Goal: Task Accomplishment & Management: Use online tool/utility

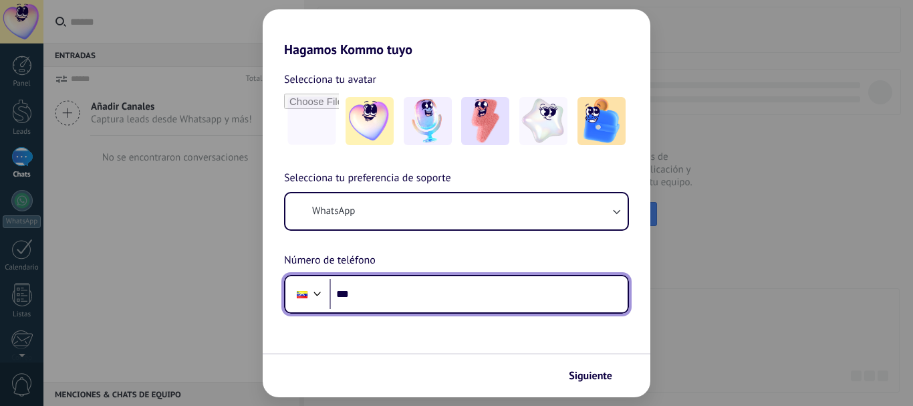
click at [470, 302] on input "***" at bounding box center [479, 294] width 298 height 31
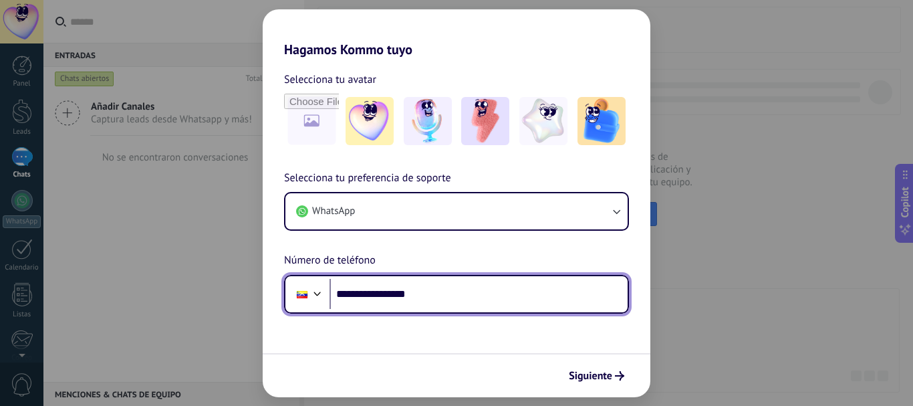
type input "**********"
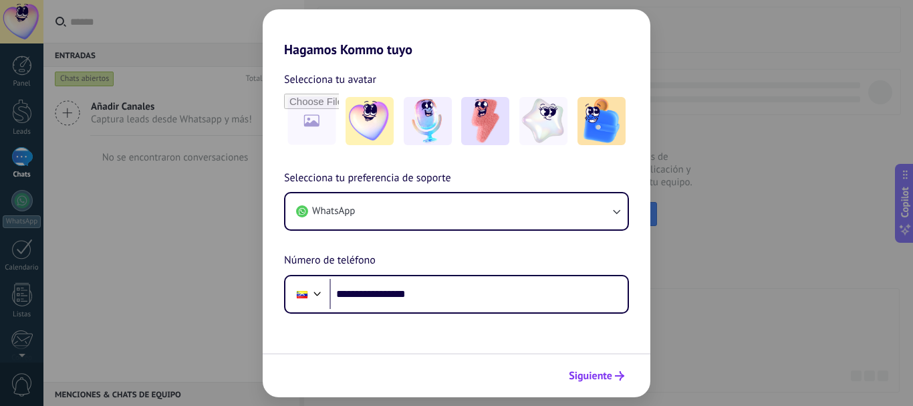
click at [595, 377] on span "Siguiente" at bounding box center [590, 375] width 43 height 9
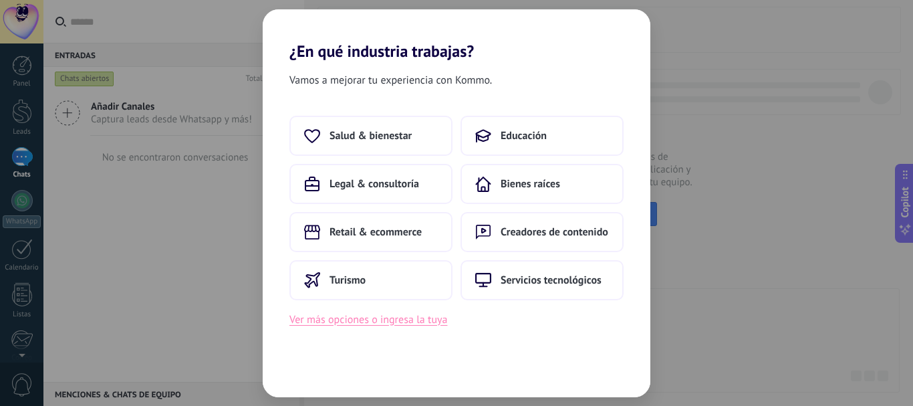
click at [425, 322] on button "Ver más opciones o ingresa la tuya" at bounding box center [369, 319] width 158 height 17
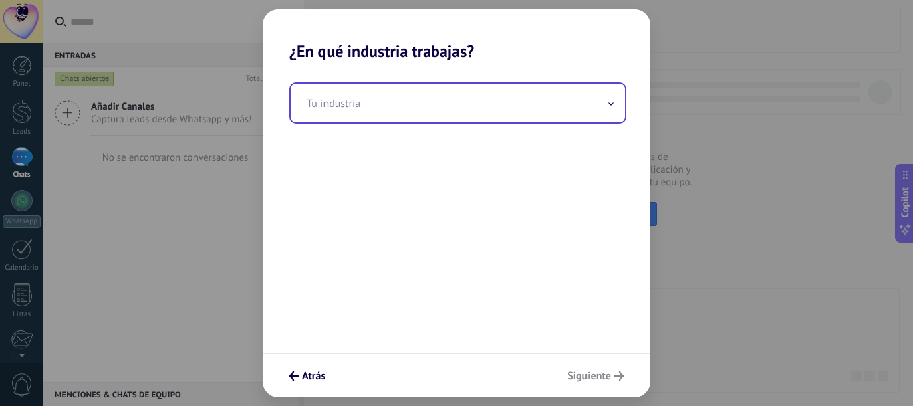
click at [507, 106] on input "text" at bounding box center [458, 103] width 334 height 39
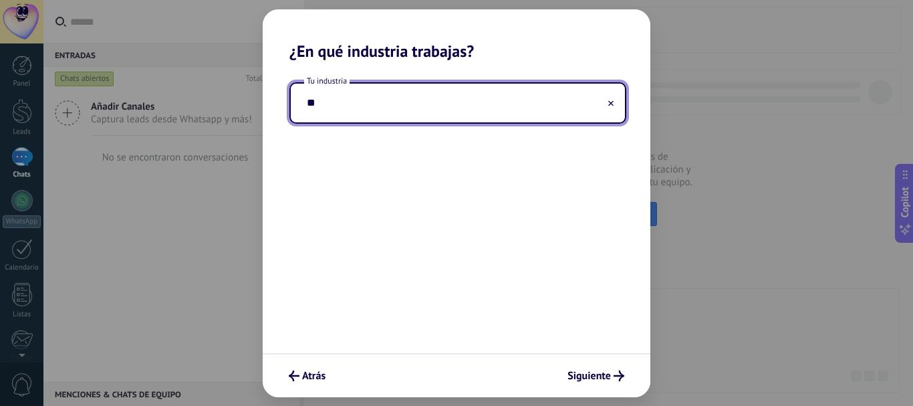
type input "*"
type input "**********"
click at [592, 378] on span "Siguiente" at bounding box center [589, 375] width 43 height 9
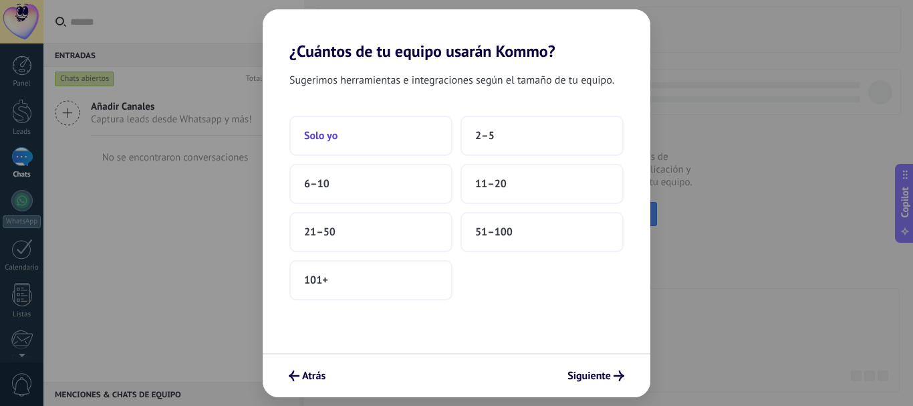
click at [418, 124] on button "Solo yo" at bounding box center [371, 136] width 163 height 40
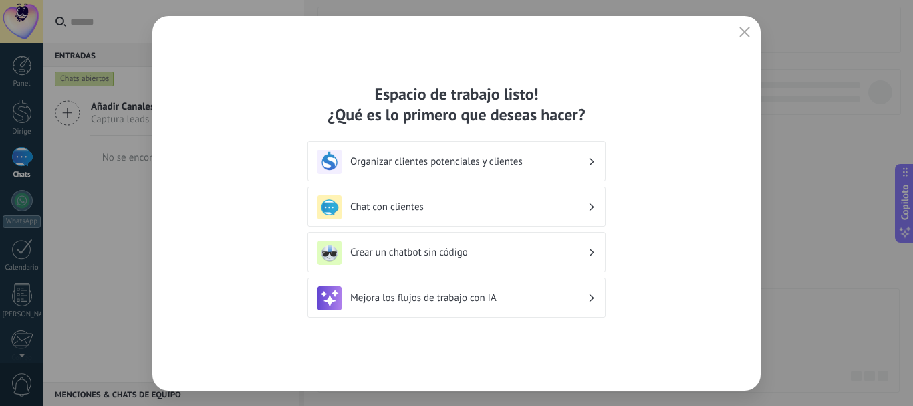
click at [494, 161] on font "Organizar clientes potenciales y clientes" at bounding box center [436, 161] width 172 height 13
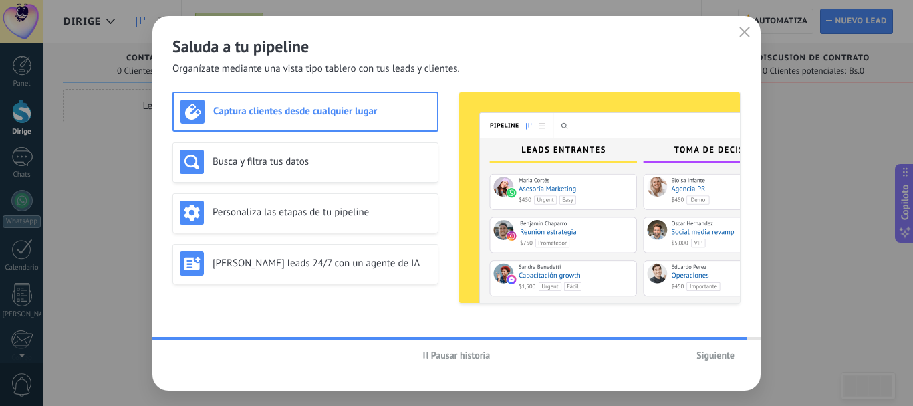
click at [721, 356] on span "Siguiente" at bounding box center [716, 354] width 38 height 9
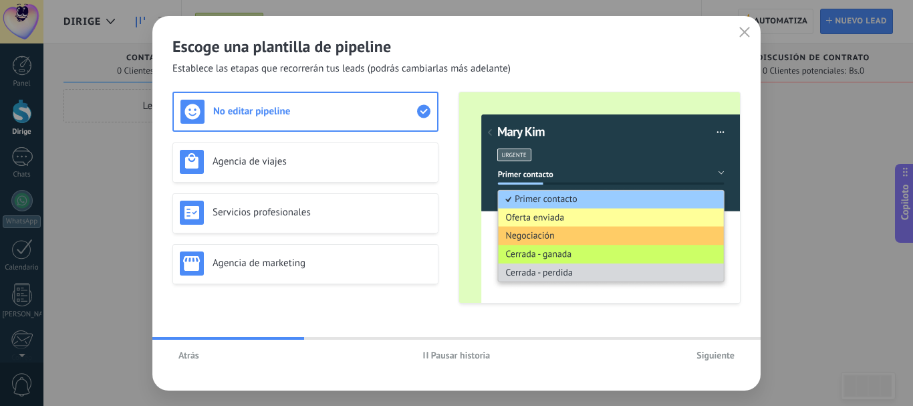
click at [721, 356] on font "Siguiente" at bounding box center [716, 355] width 38 height 12
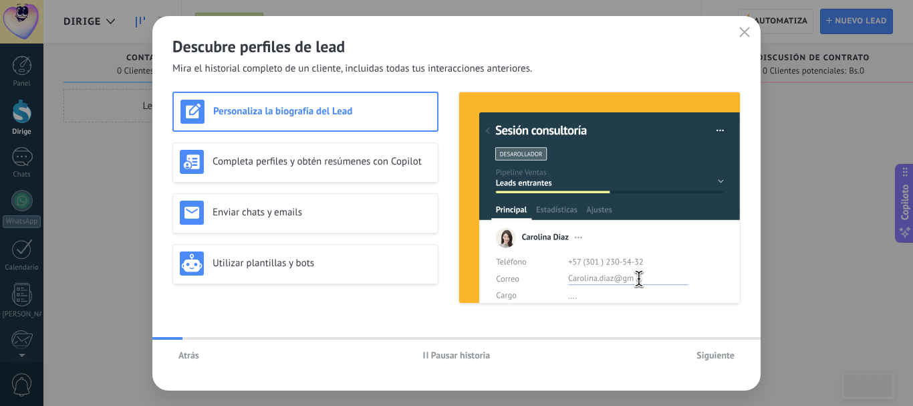
click at [721, 356] on font "Siguiente" at bounding box center [716, 355] width 38 height 12
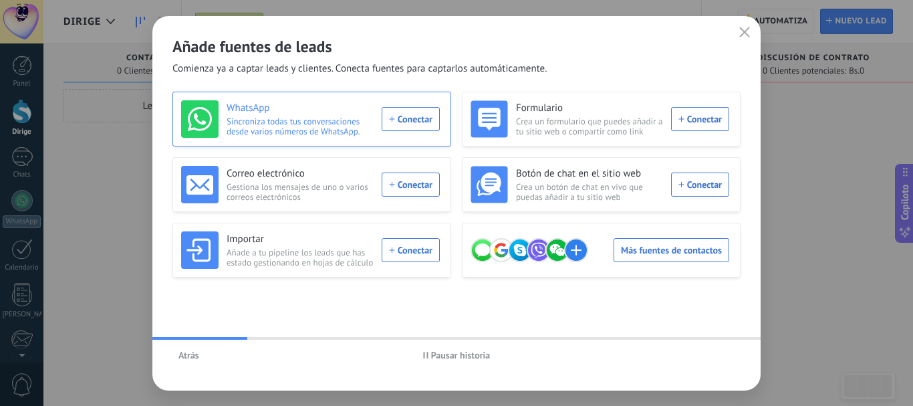
click at [425, 117] on div "WhatsApp Sincroniza todas tus conversaciones desde varios números de WhatsApp. …" at bounding box center [310, 118] width 259 height 37
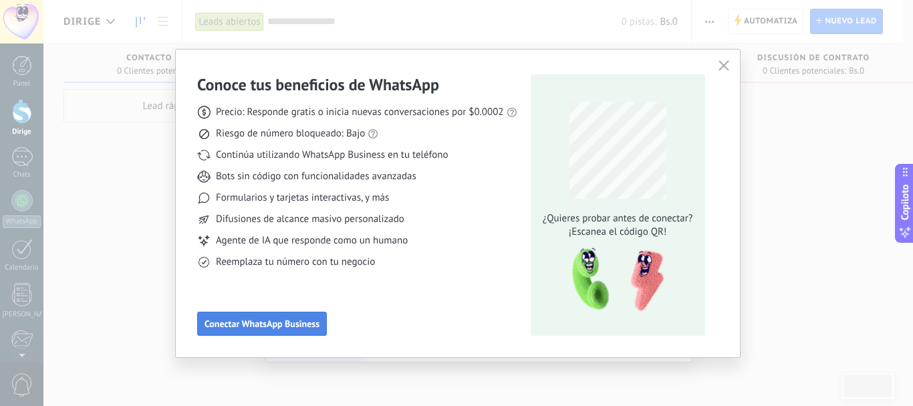
click at [310, 322] on span "Conectar WhatsApp Business" at bounding box center [262, 323] width 115 height 9
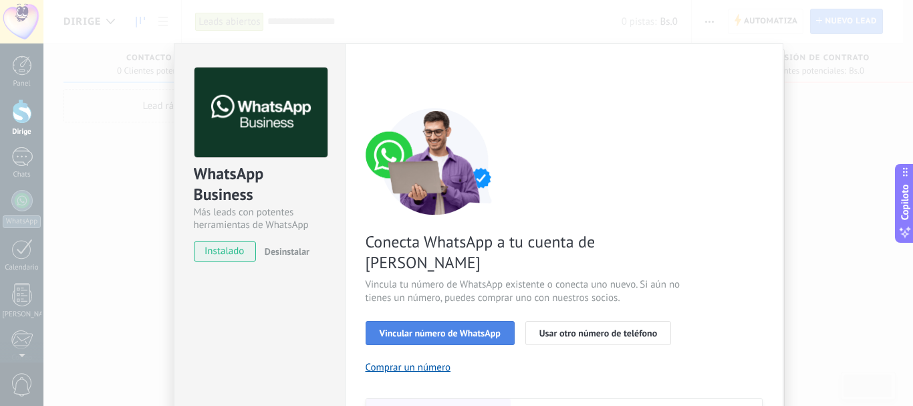
click at [441, 328] on span "Vincular número de WhatsApp" at bounding box center [440, 332] width 121 height 9
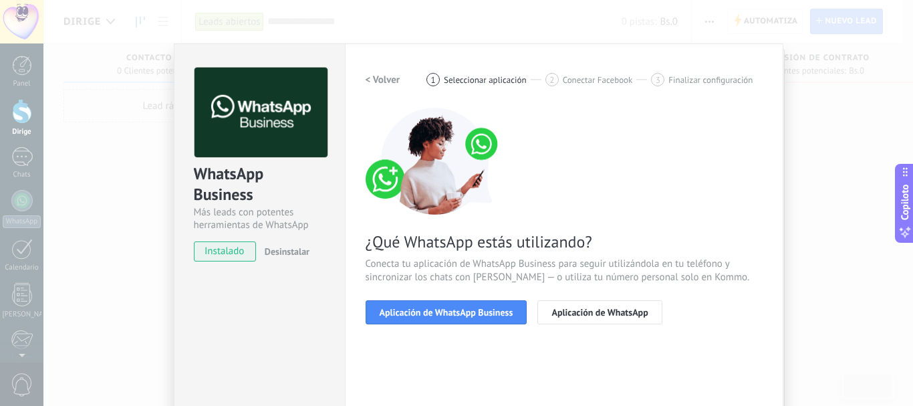
click at [441, 308] on span "Aplicación de WhatsApp Business" at bounding box center [447, 312] width 134 height 9
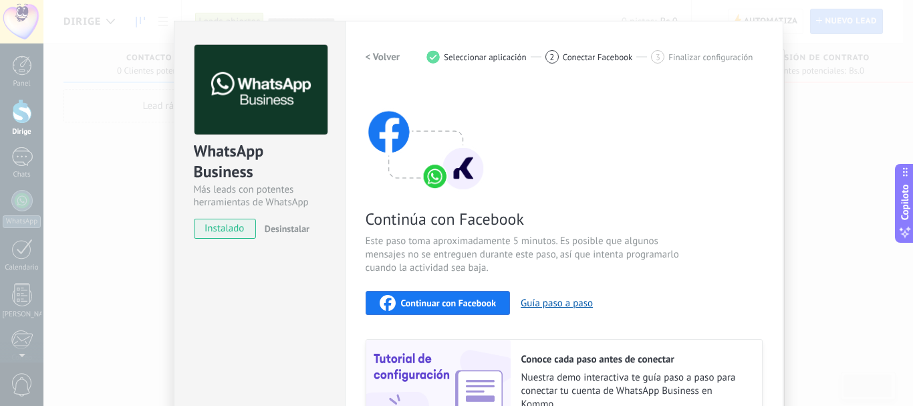
scroll to position [172, 0]
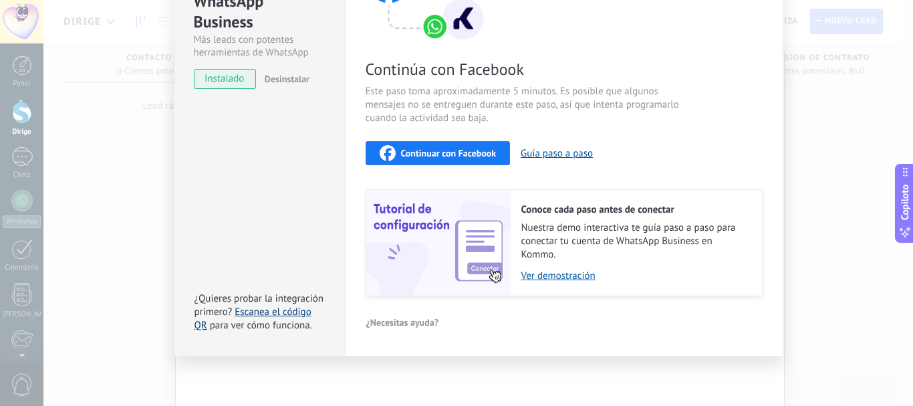
click at [297, 312] on link "Escanea el código QR" at bounding box center [253, 319] width 117 height 26
click at [487, 148] on span "Continuar con Facebook" at bounding box center [449, 152] width 96 height 9
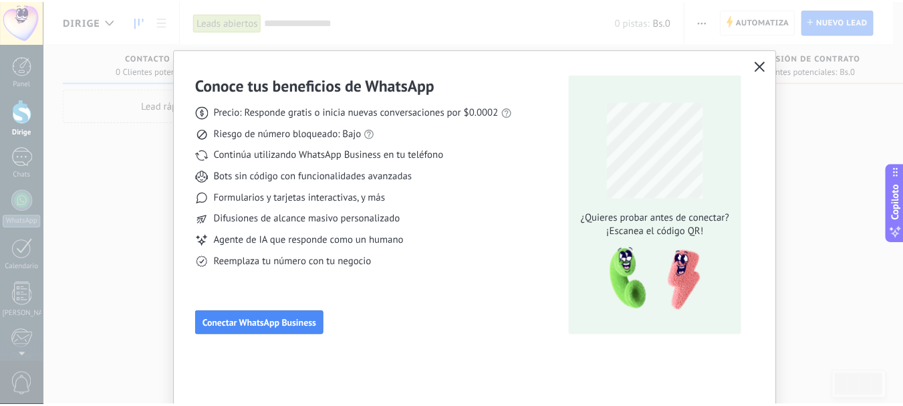
scroll to position [0, 0]
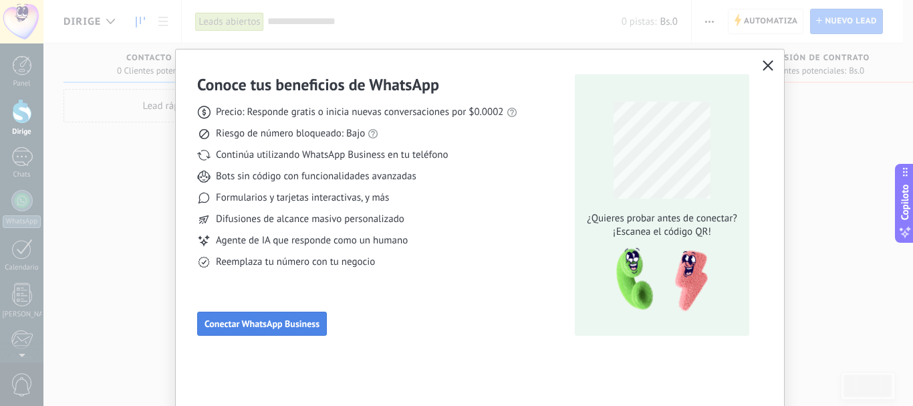
click at [272, 326] on span "Conectar WhatsApp Business" at bounding box center [262, 323] width 115 height 9
click at [768, 63] on icon "button" at bounding box center [768, 65] width 11 height 11
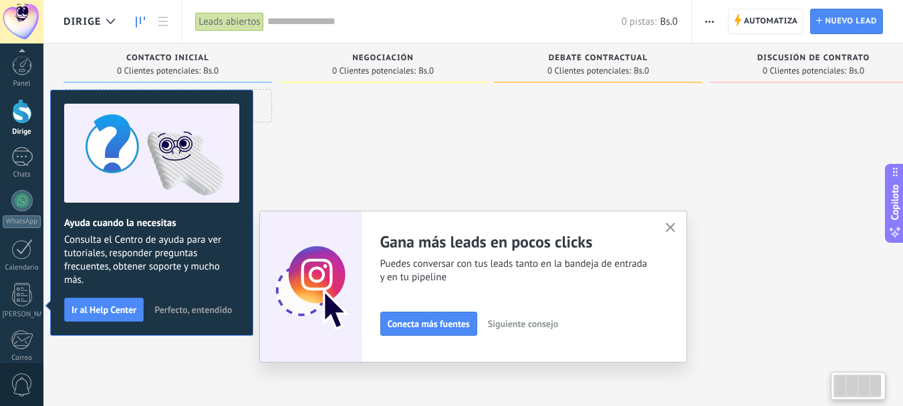
scroll to position [150, 0]
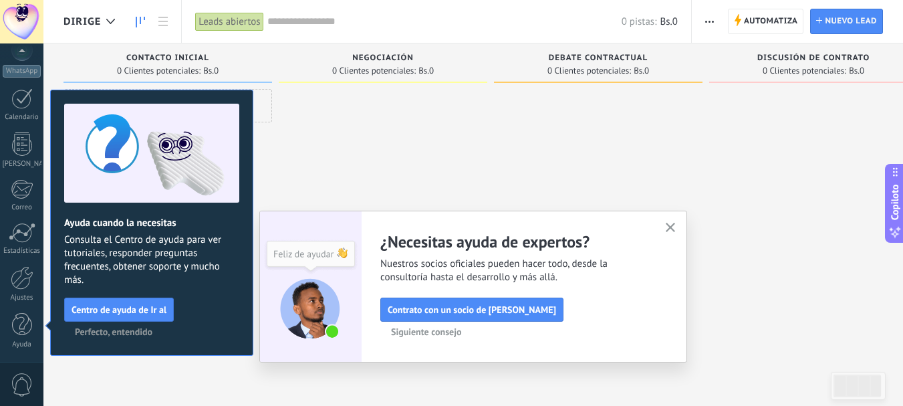
click at [678, 225] on div "Adapta tu flujo de trabajo Puedes crear varios pipelines adaptados a tus proces…" at bounding box center [473, 287] width 428 height 152
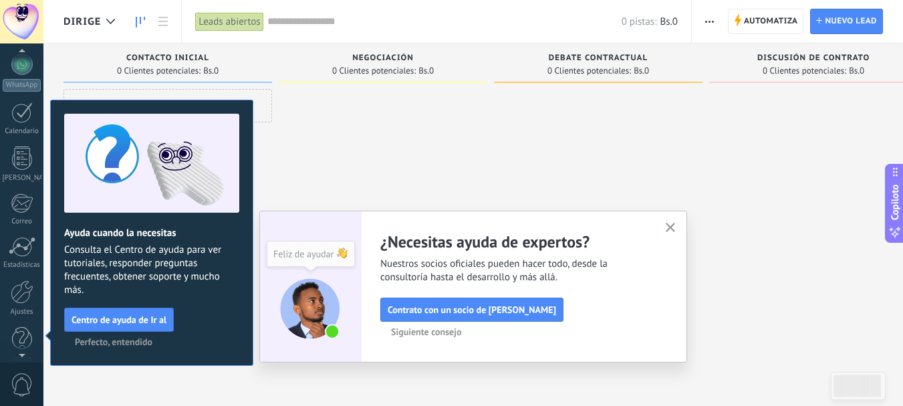
click at [22, 57] on div at bounding box center [21, 53] width 43 height 20
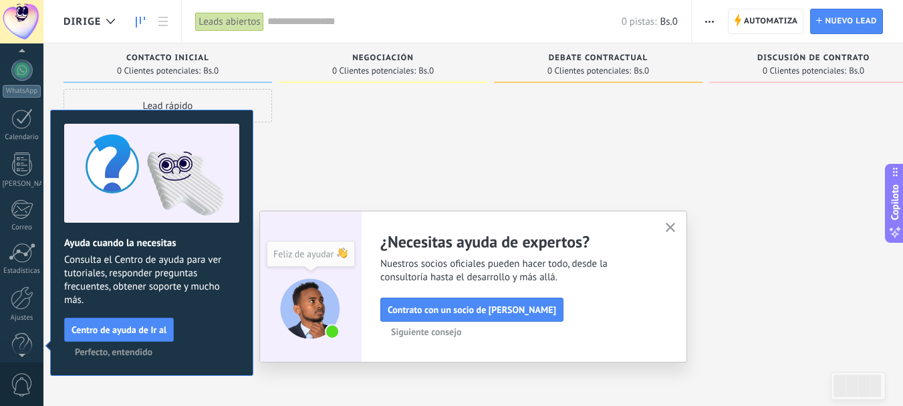
scroll to position [126, 0]
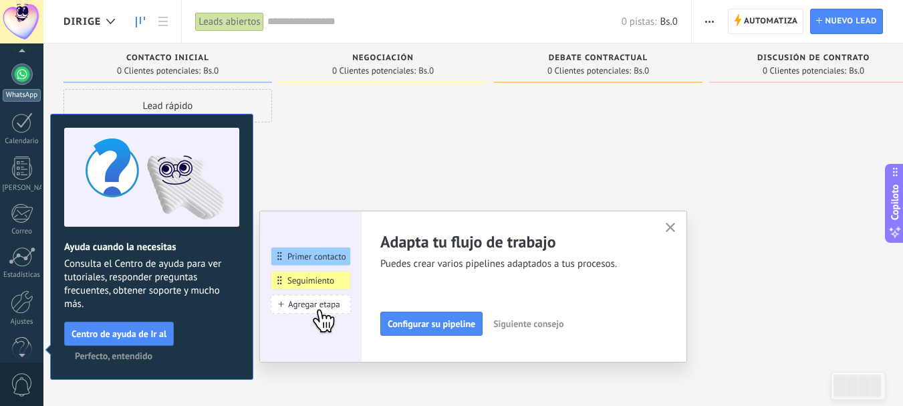
click at [27, 82] on div at bounding box center [21, 74] width 21 height 21
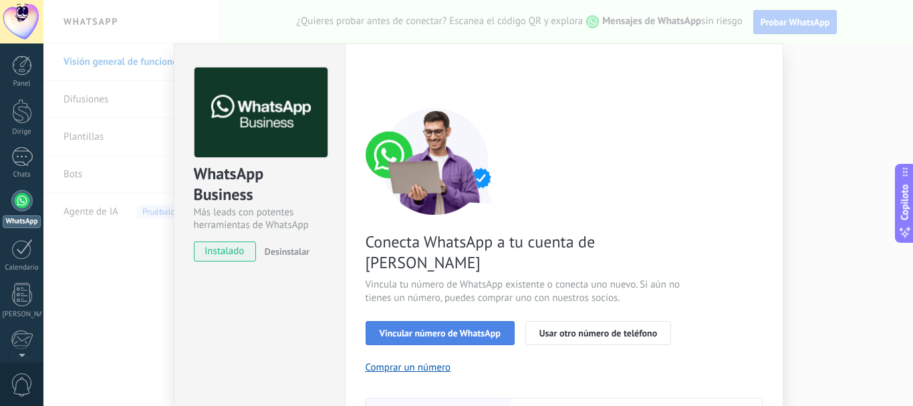
click at [469, 327] on font "Vincular número de WhatsApp" at bounding box center [440, 333] width 121 height 12
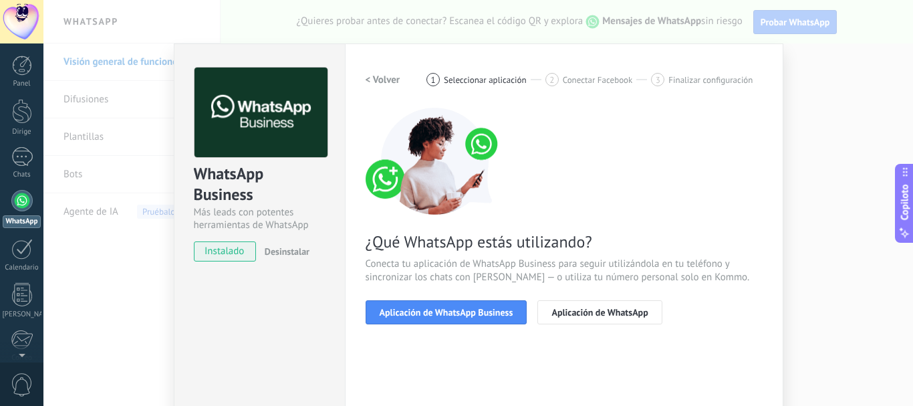
click at [469, 308] on font "Aplicación de WhatsApp Business" at bounding box center [447, 312] width 134 height 12
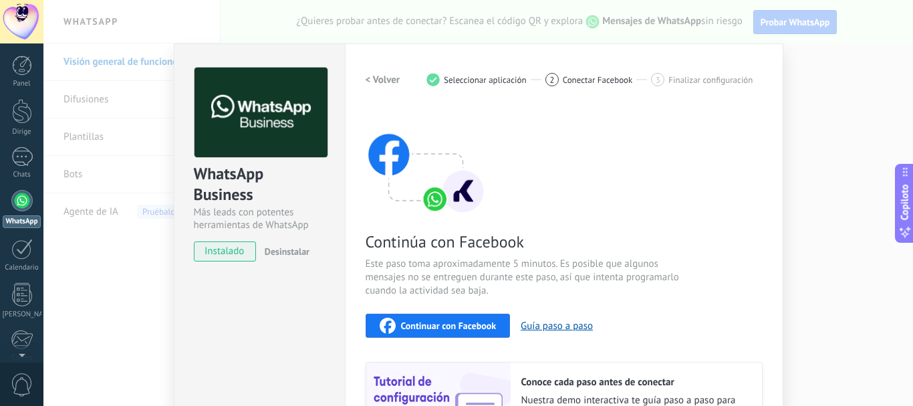
click at [481, 326] on font "Continuar con Facebook" at bounding box center [449, 326] width 96 height 12
click at [461, 325] on font "Continuar con Facebook" at bounding box center [449, 326] width 96 height 12
